Goal: Information Seeking & Learning: Learn about a topic

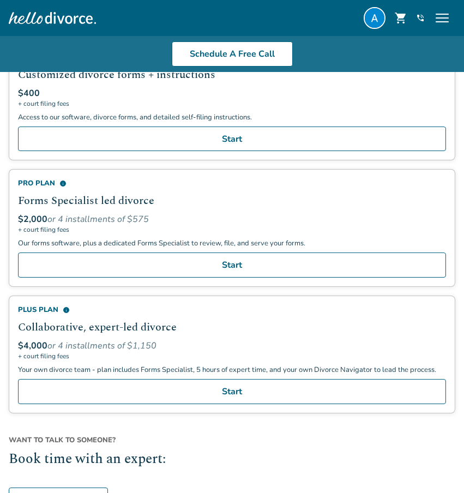
scroll to position [788, 0]
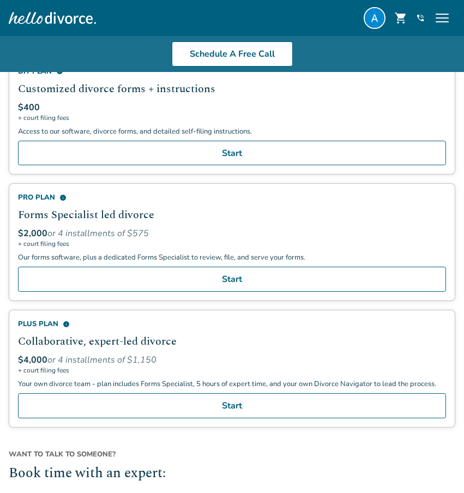
click at [62, 198] on span "info" at bounding box center [62, 197] width 7 height 7
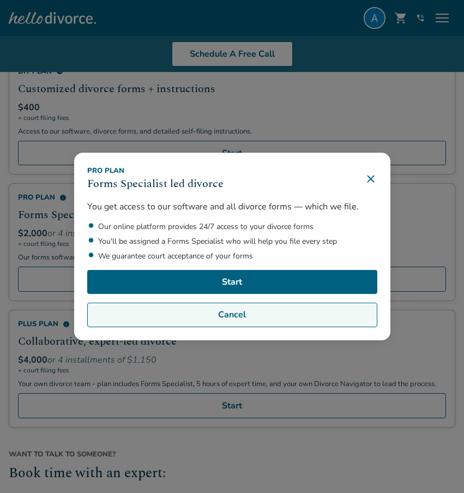
click at [152, 313] on button "Cancel" at bounding box center [232, 315] width 290 height 25
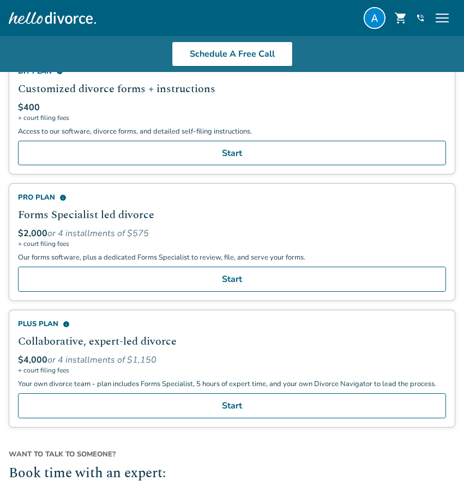
click at [65, 324] on span "info" at bounding box center [66, 324] width 7 height 7
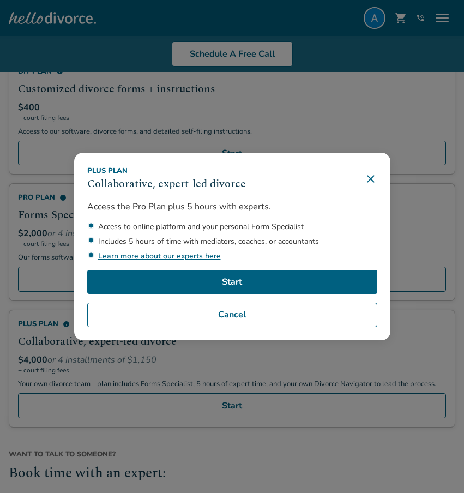
click at [130, 256] on link "Learn more about our experts here" at bounding box center [159, 256] width 123 height 10
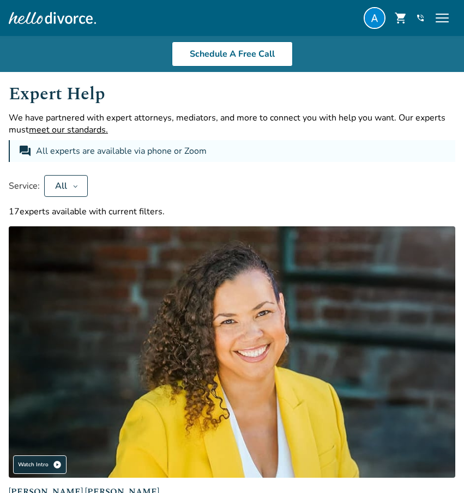
click at [441, 19] on span "menu" at bounding box center [442, 17] width 17 height 17
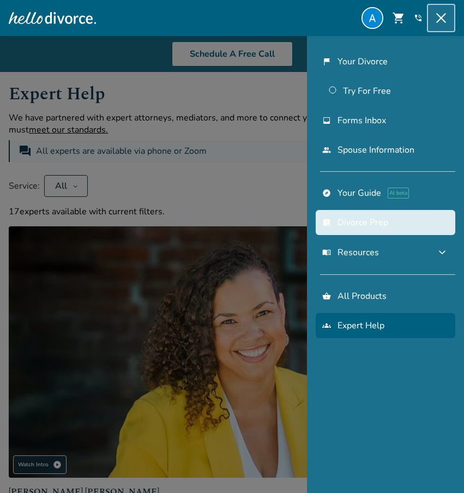
click at [353, 225] on link "list_alt_check Divorce Prep" at bounding box center [386, 222] width 140 height 25
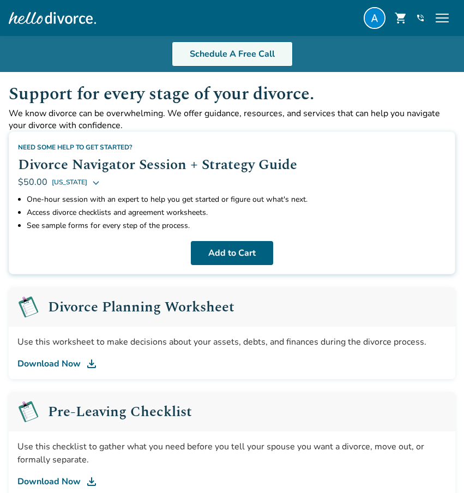
click at [240, 63] on link "Schedule A Free Call" at bounding box center [232, 53] width 121 height 25
